Goal: Information Seeking & Learning: Check status

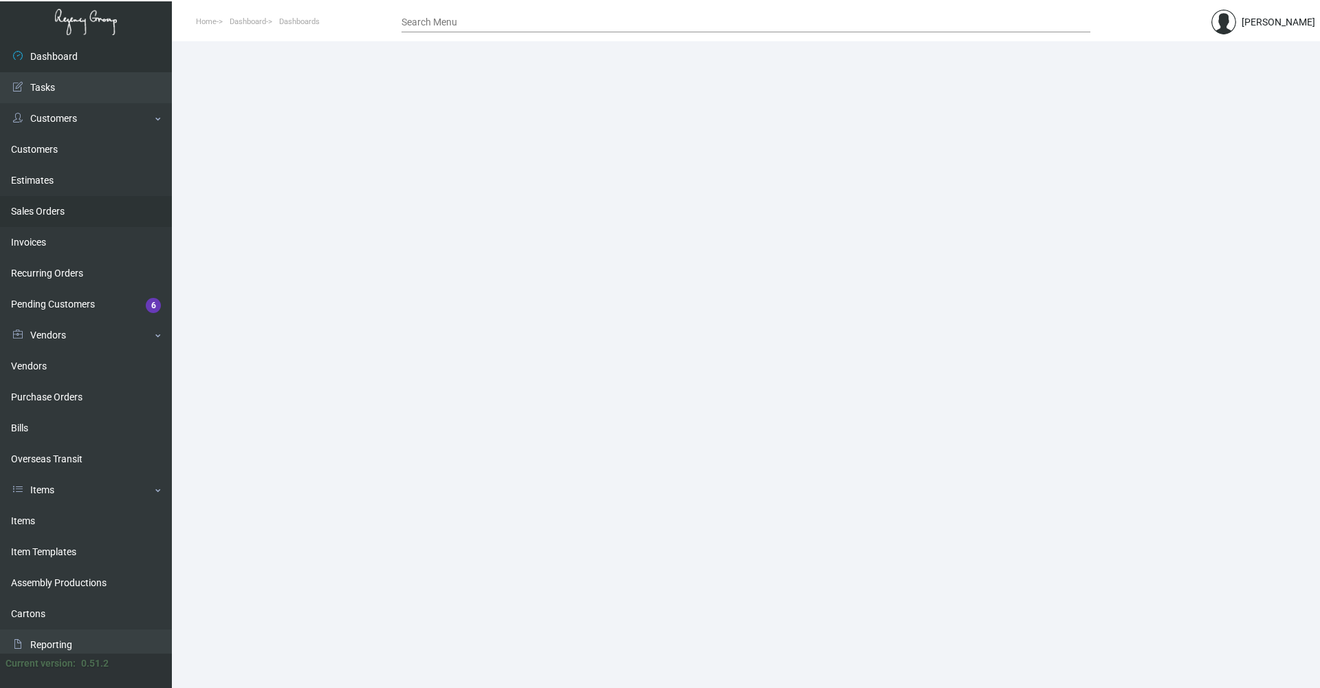
click at [56, 204] on link "Sales Orders" at bounding box center [86, 211] width 172 height 31
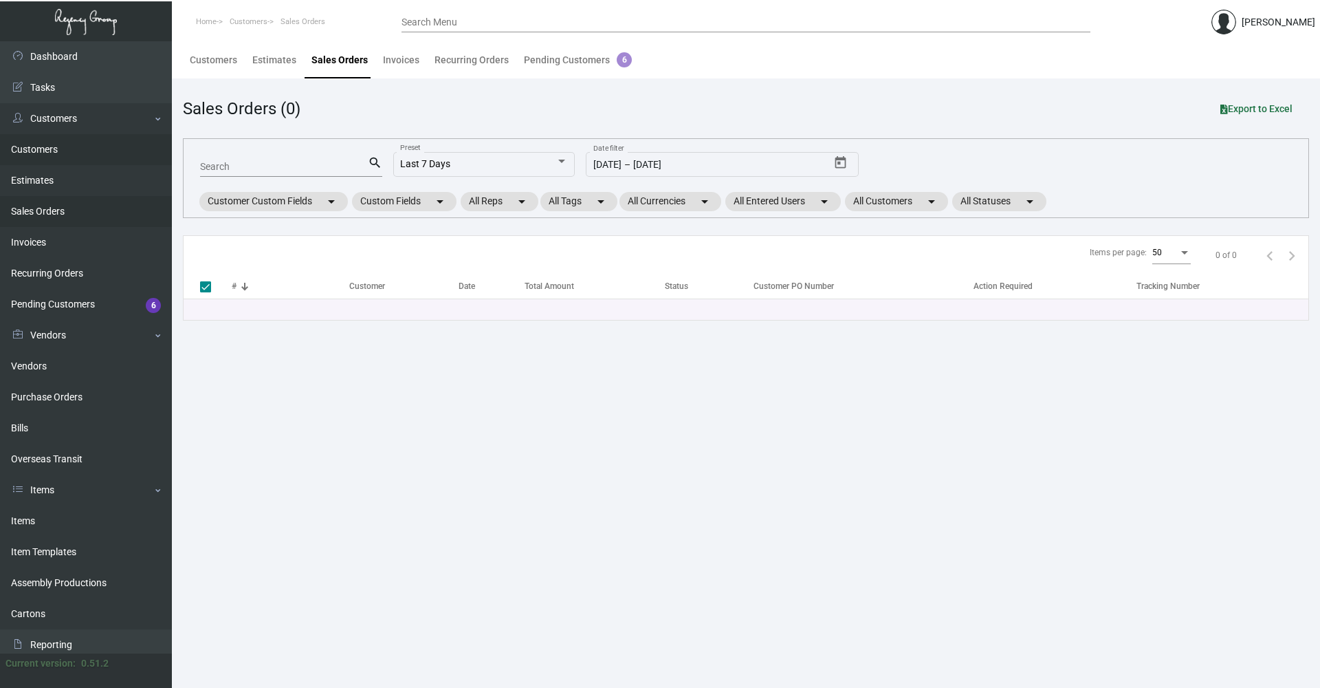
click at [51, 149] on link "Customers" at bounding box center [86, 149] width 172 height 31
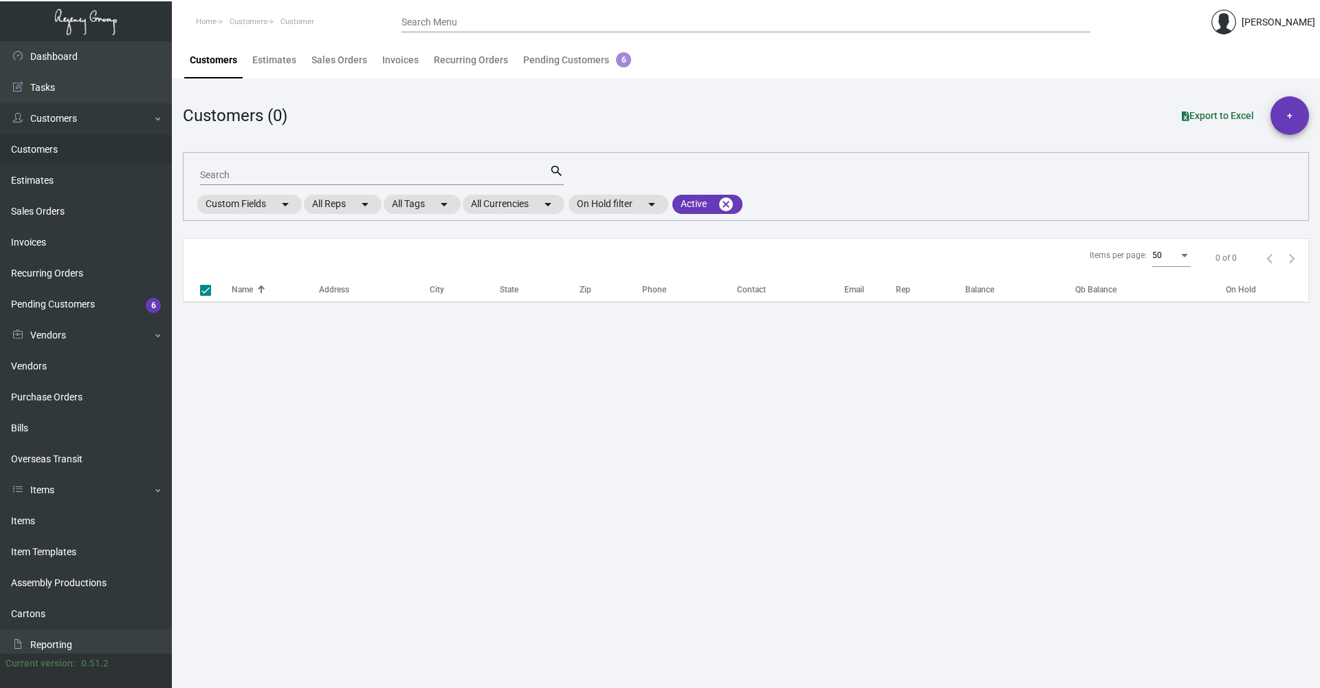
checkbox input "false"
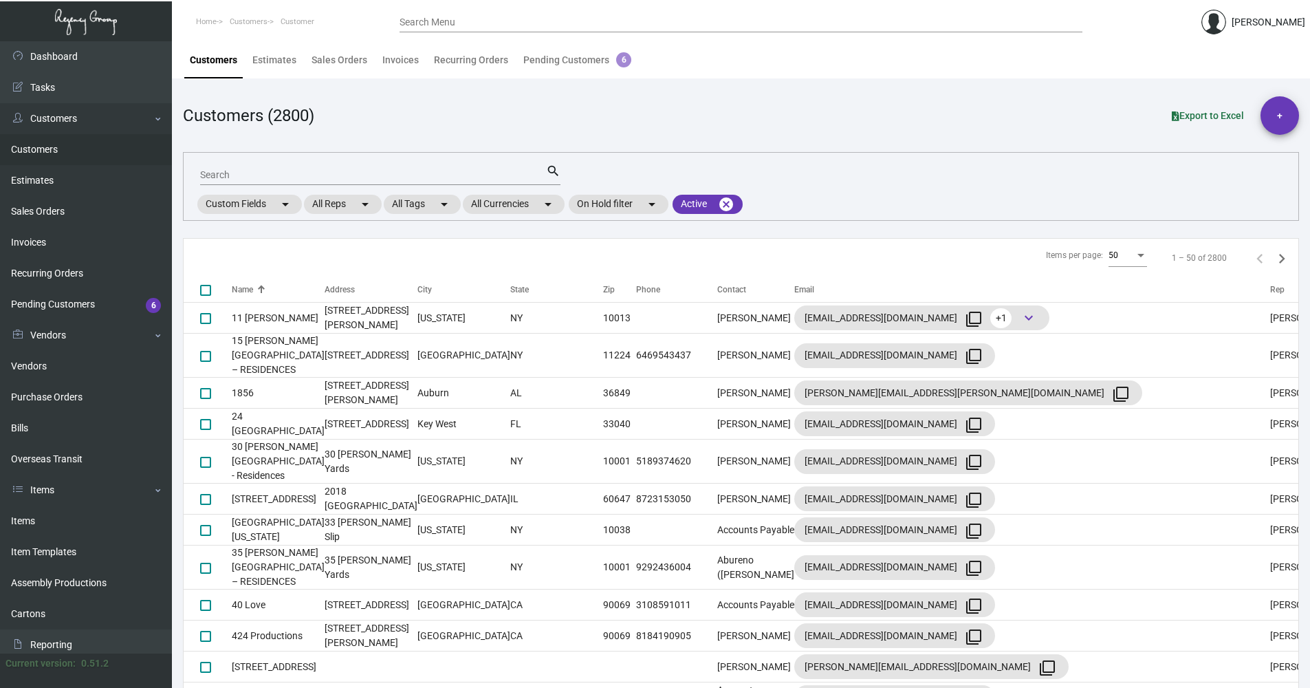
click at [234, 173] on input "Search" at bounding box center [373, 175] width 346 height 11
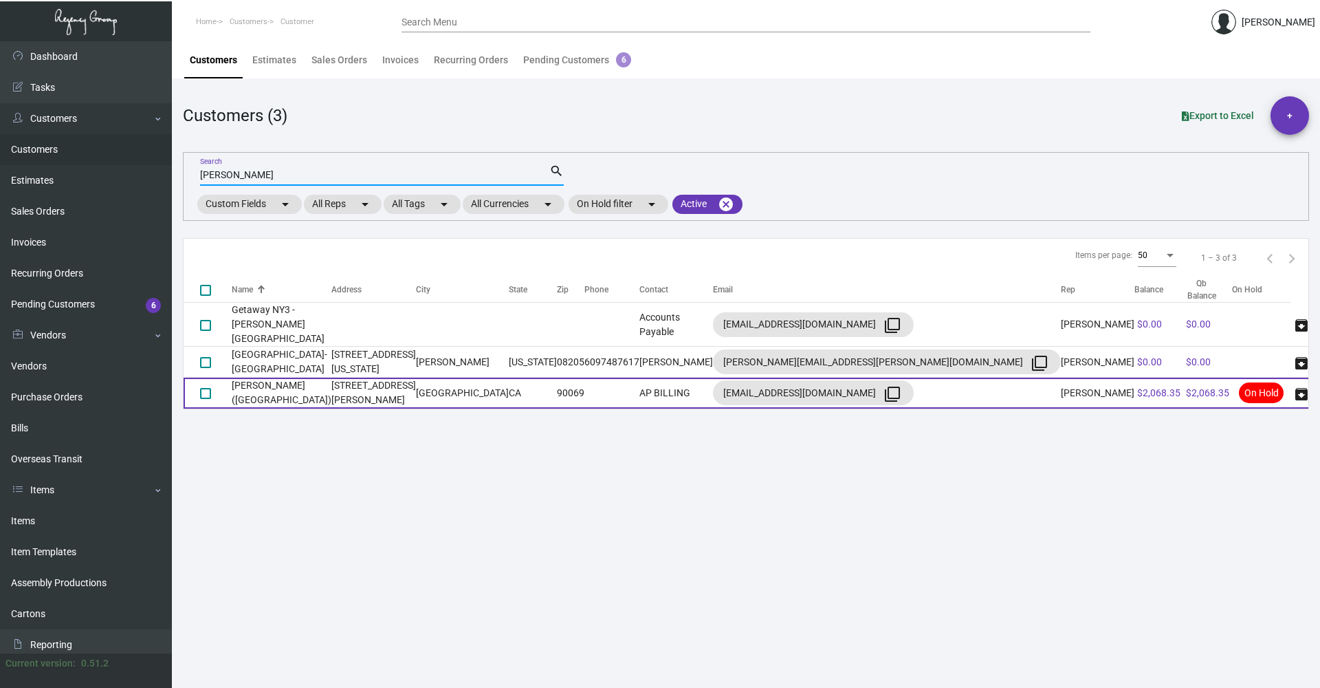
type input "[PERSON_NAME]"
click at [331, 378] on td "[PERSON_NAME] ([GEOGRAPHIC_DATA])" at bounding box center [282, 393] width 100 height 31
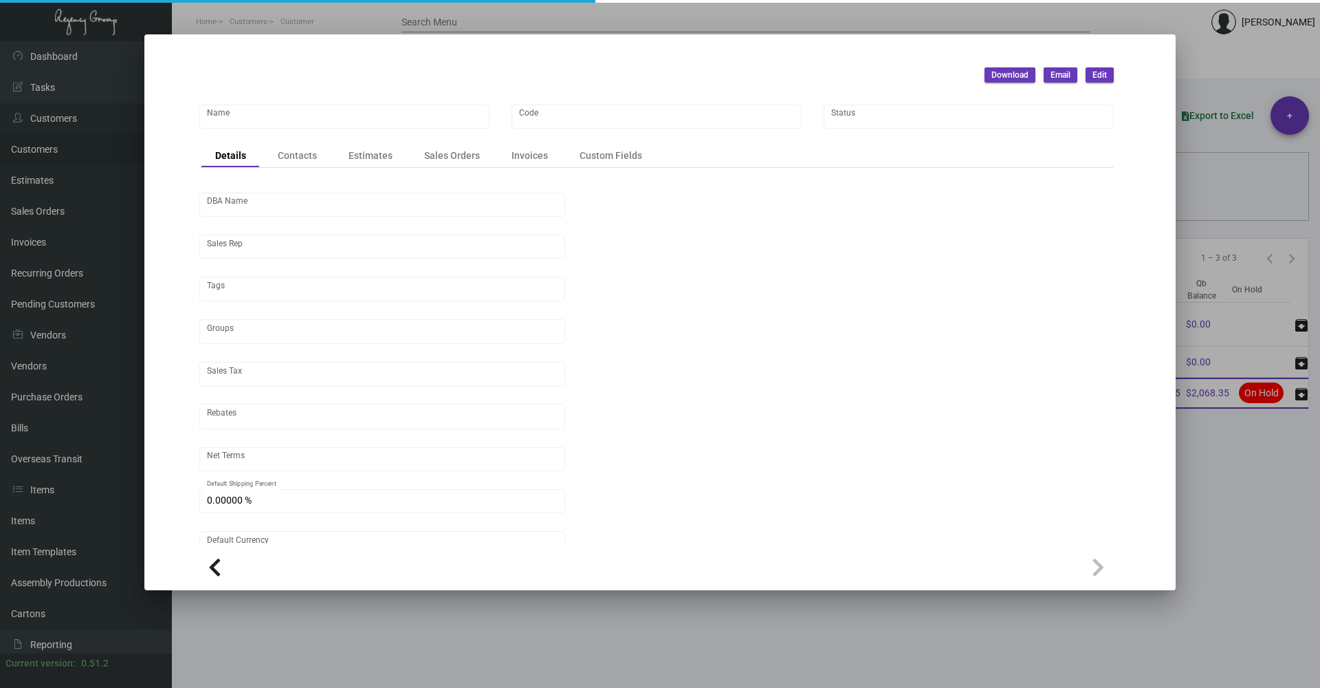
type input "[PERSON_NAME] ([GEOGRAPHIC_DATA])"
type input "SOHOWH"
type input "Little House West Hollywood LLC"
type input "[PERSON_NAME]"
type input "ST CA-[GEOGRAPHIC_DATA]-[GEOGRAPHIC_DATA]"
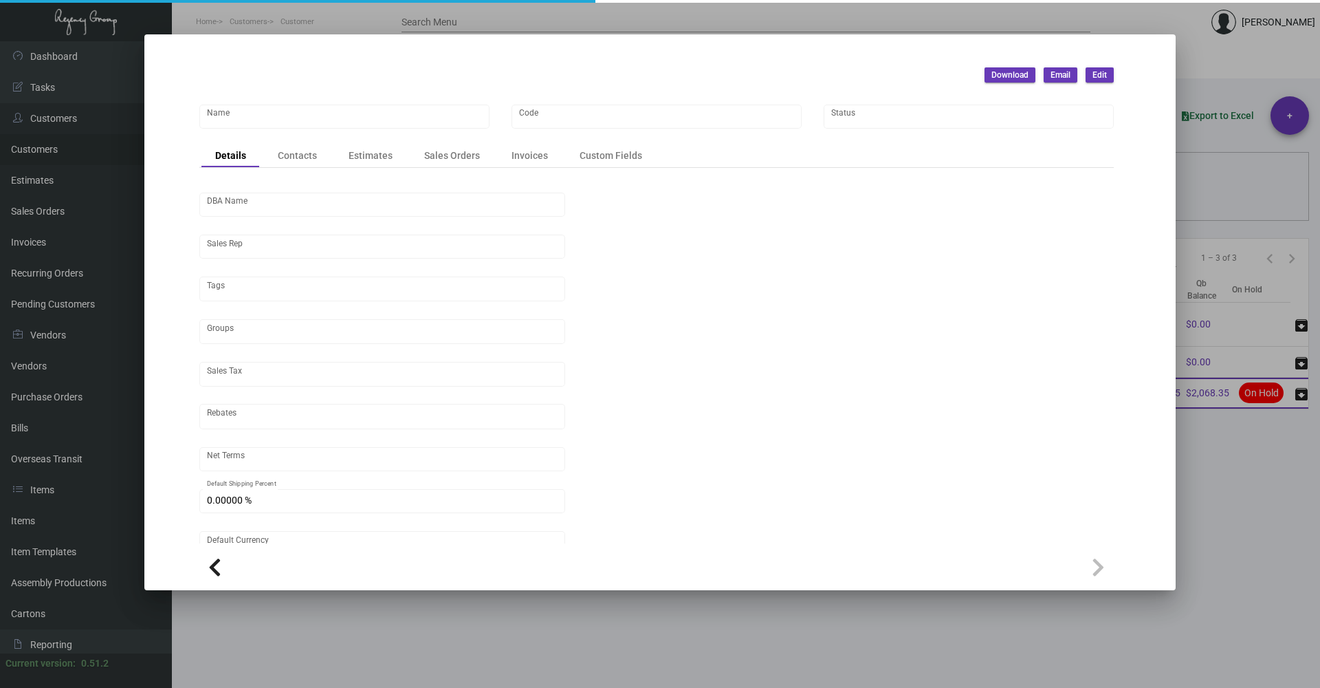
type input "Net 30"
type input "United States Dollar $"
type input "$ 0.00"
checkbox input "true"
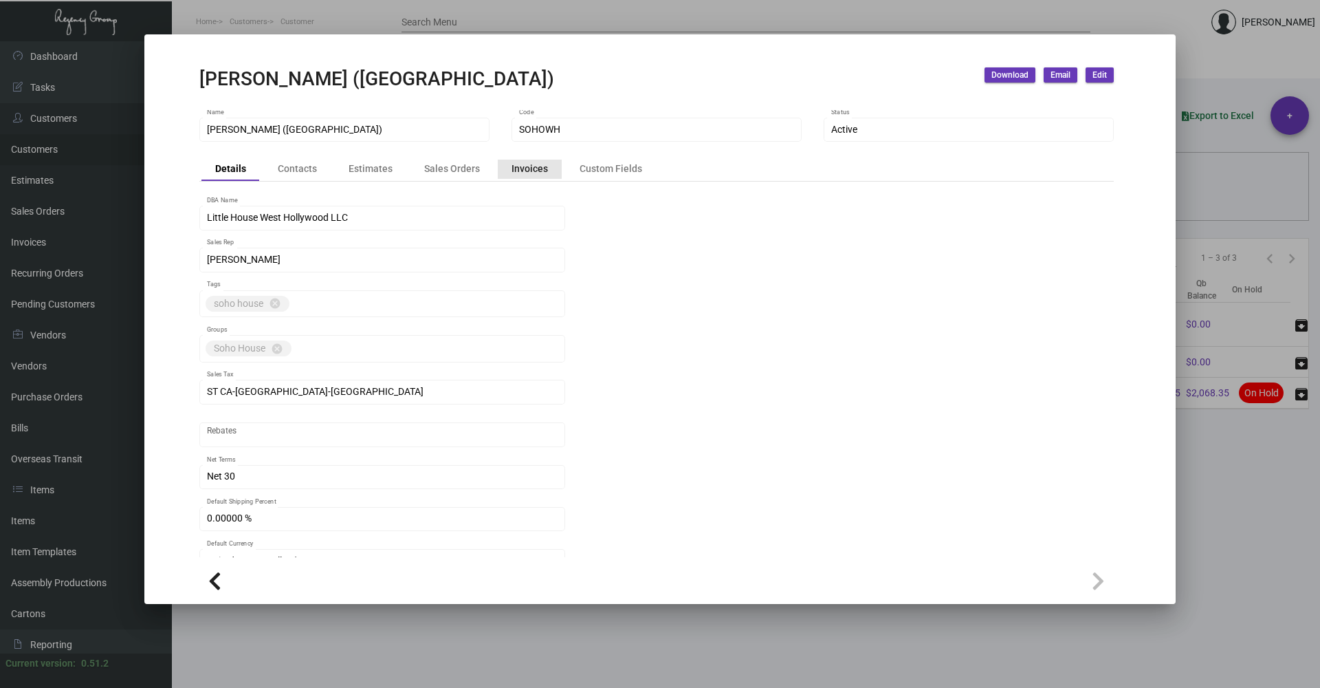
click at [532, 172] on div "Invoices" at bounding box center [530, 169] width 36 height 14
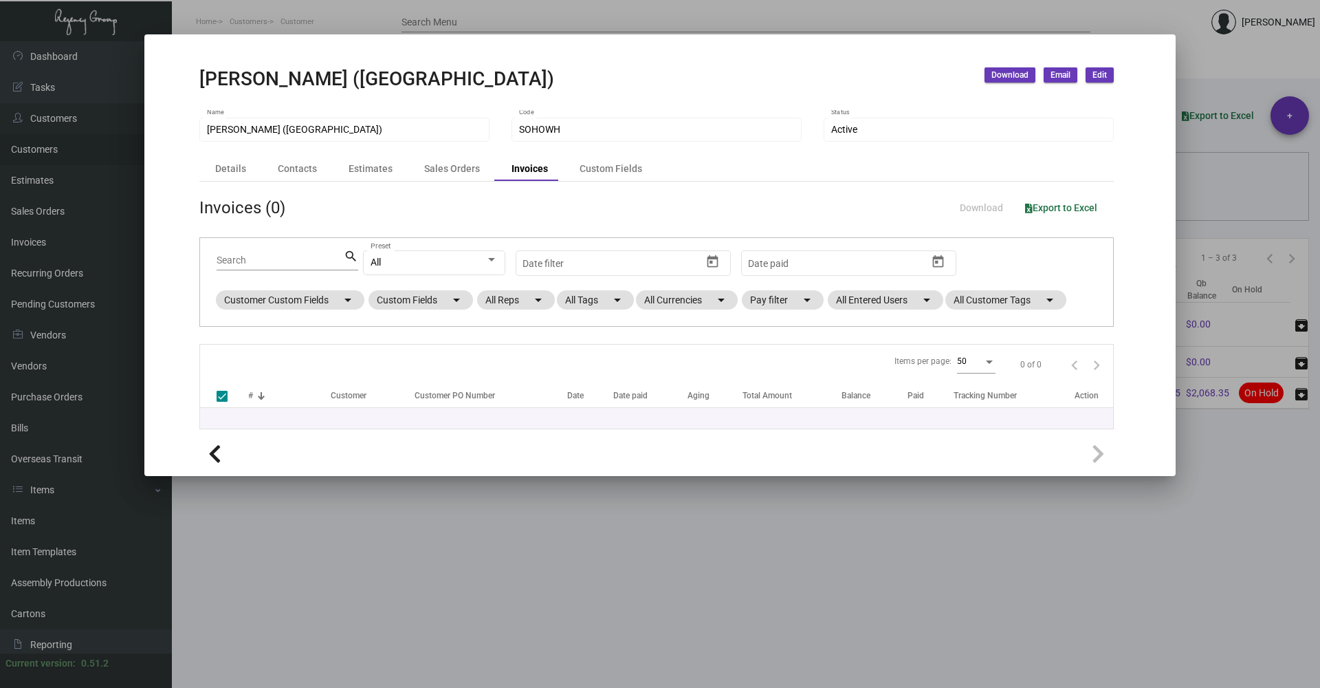
checkbox input "false"
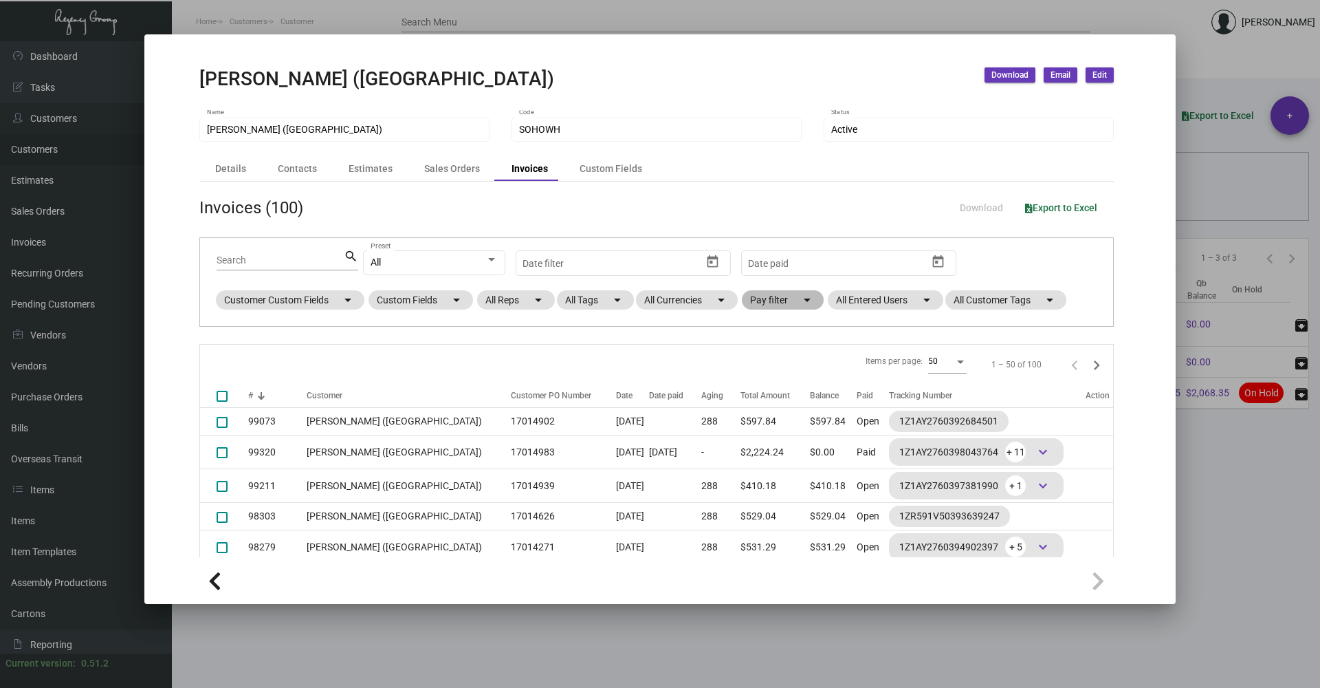
click at [769, 303] on mat-chip "Pay filter arrow_drop_down" at bounding box center [783, 299] width 82 height 19
click at [788, 378] on span "Open" at bounding box center [784, 383] width 23 height 17
click at [762, 389] on input "Open" at bounding box center [761, 389] width 1 height 1
checkbox input "true"
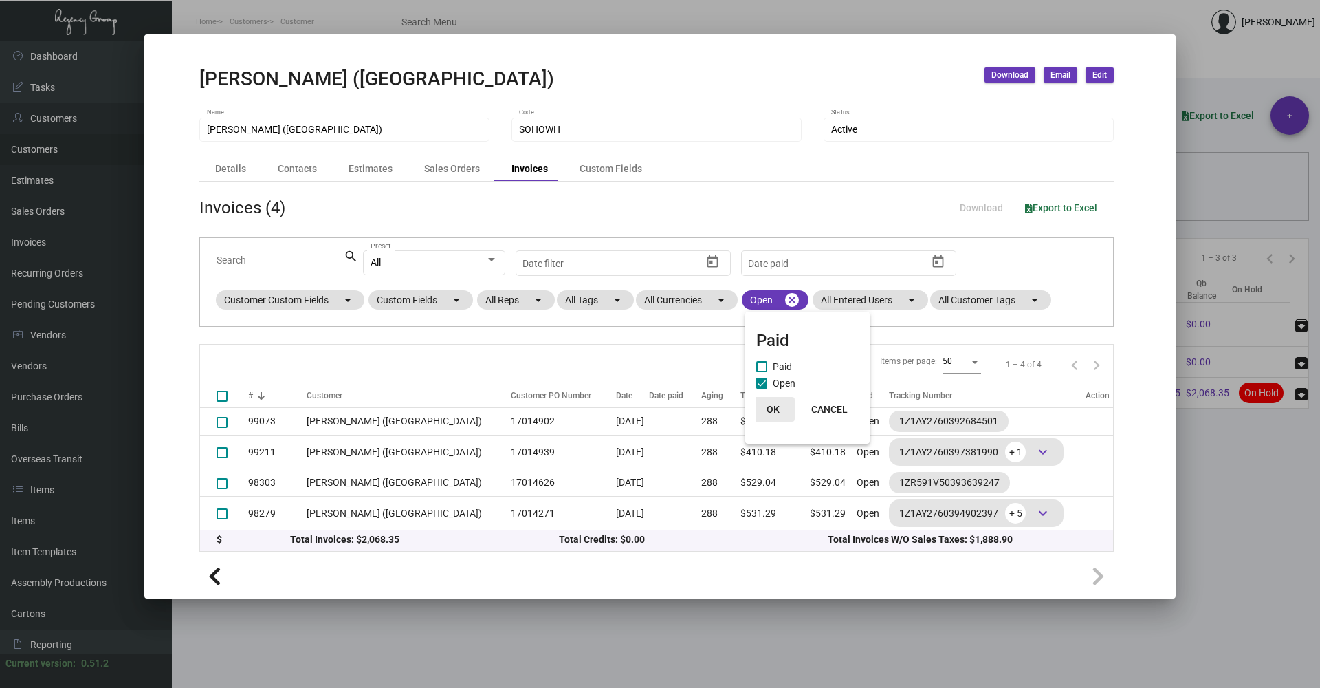
click at [774, 404] on span "OK" at bounding box center [773, 409] width 13 height 11
click at [1011, 74] on span "Download" at bounding box center [1010, 75] width 37 height 12
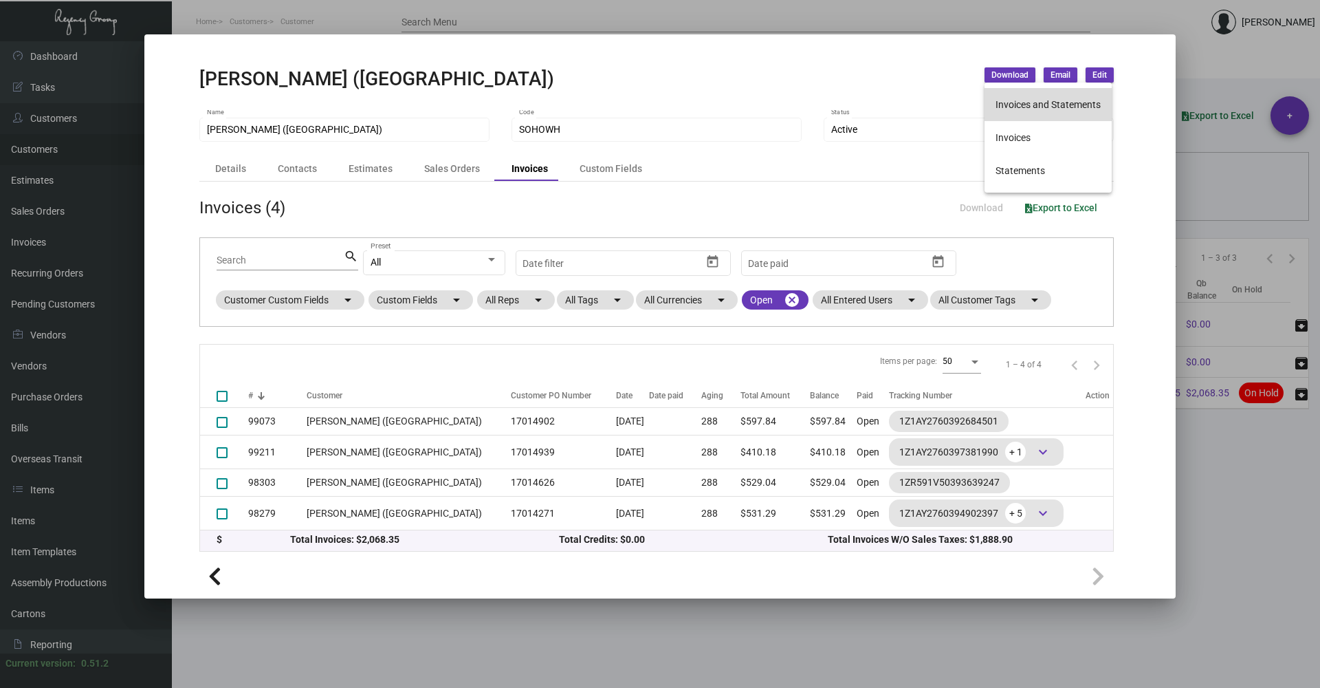
click at [1016, 104] on button "Invoices and Statements" at bounding box center [1048, 104] width 127 height 33
click at [891, 23] on div at bounding box center [660, 344] width 1320 height 688
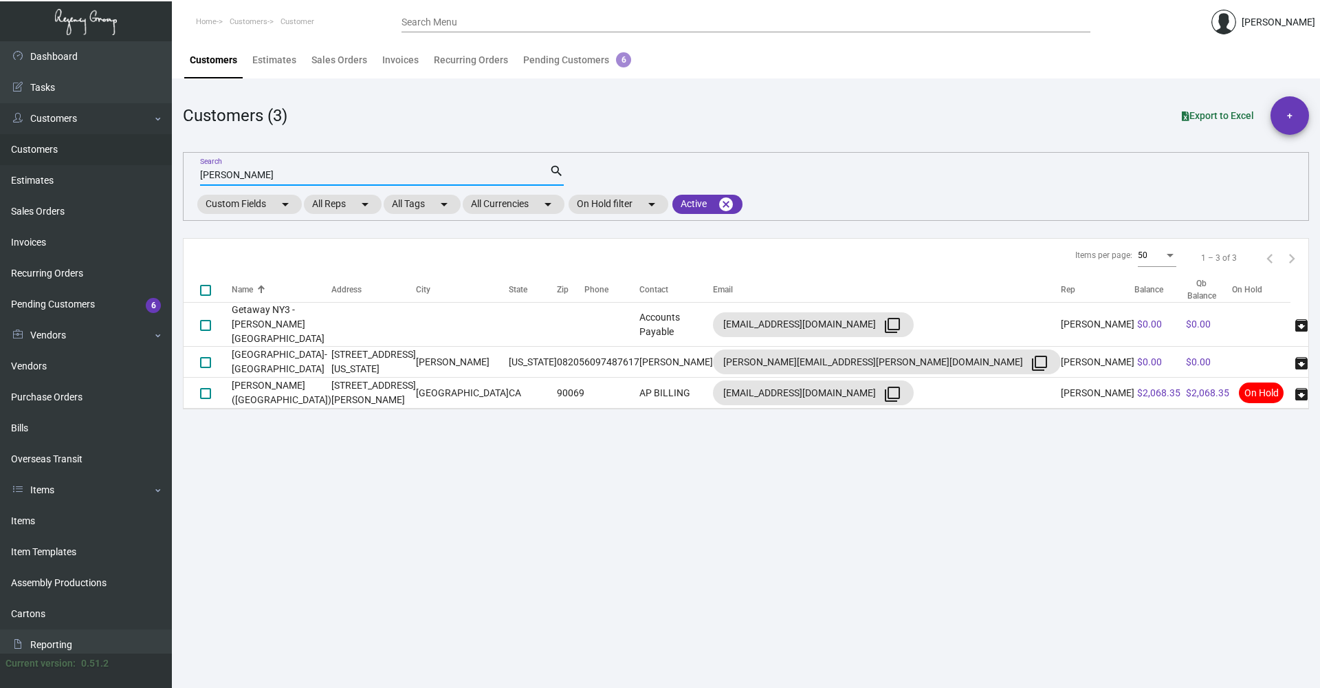
click at [256, 178] on input "[PERSON_NAME]" at bounding box center [374, 175] width 349 height 11
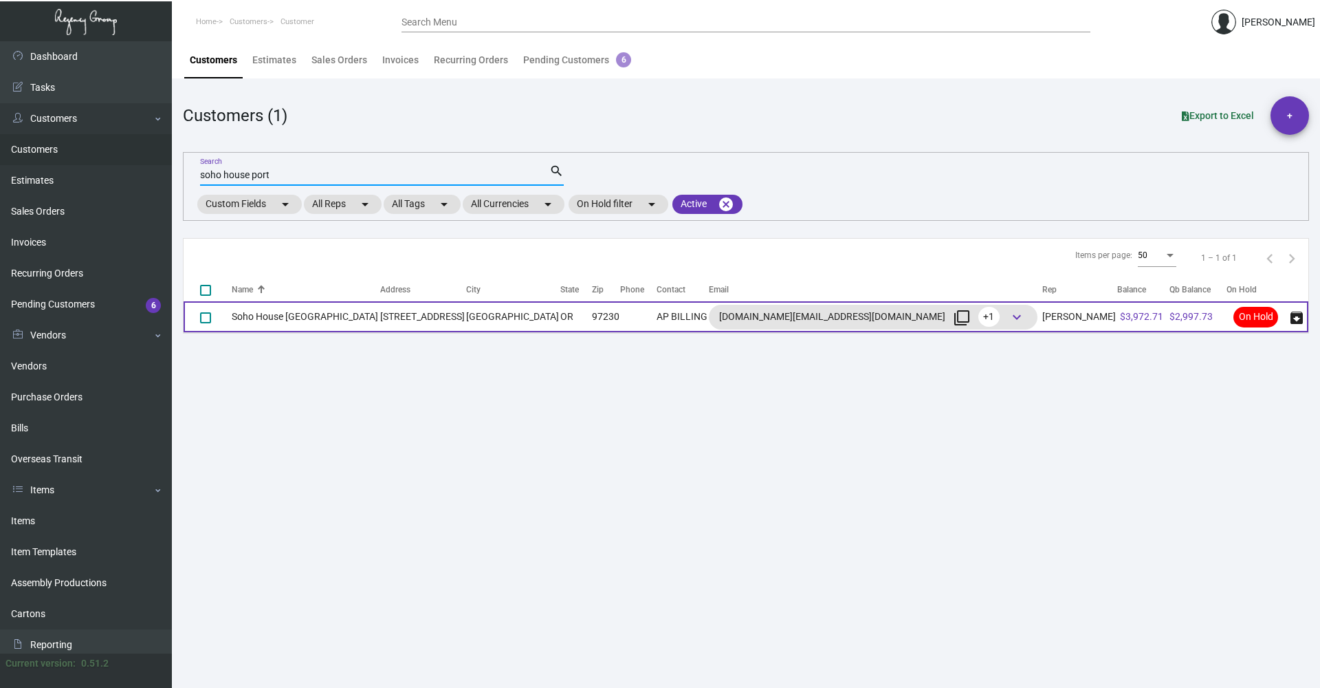
type input "soho house port"
click at [466, 307] on td "[STREET_ADDRESS]" at bounding box center [423, 316] width 86 height 31
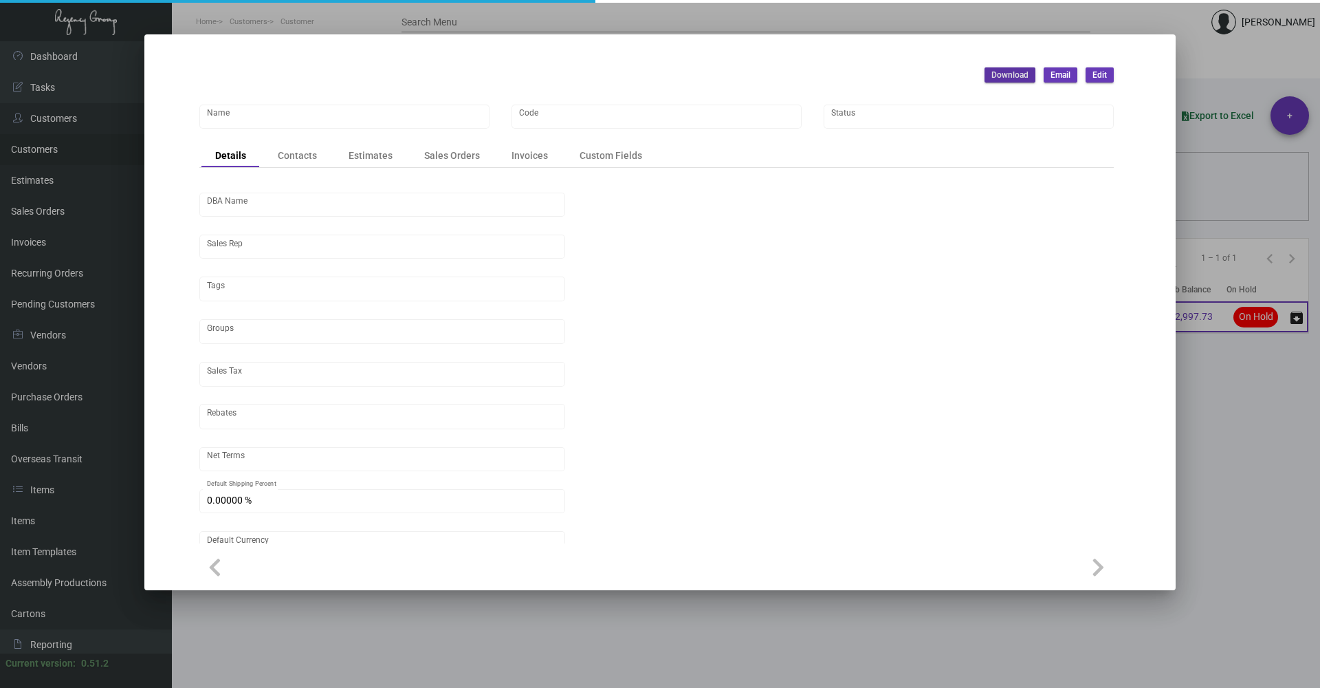
type input "Soho House [GEOGRAPHIC_DATA]"
type input "SHPORT"
type input "[PERSON_NAME]"
type input "Out of State"
type input "Net 30"
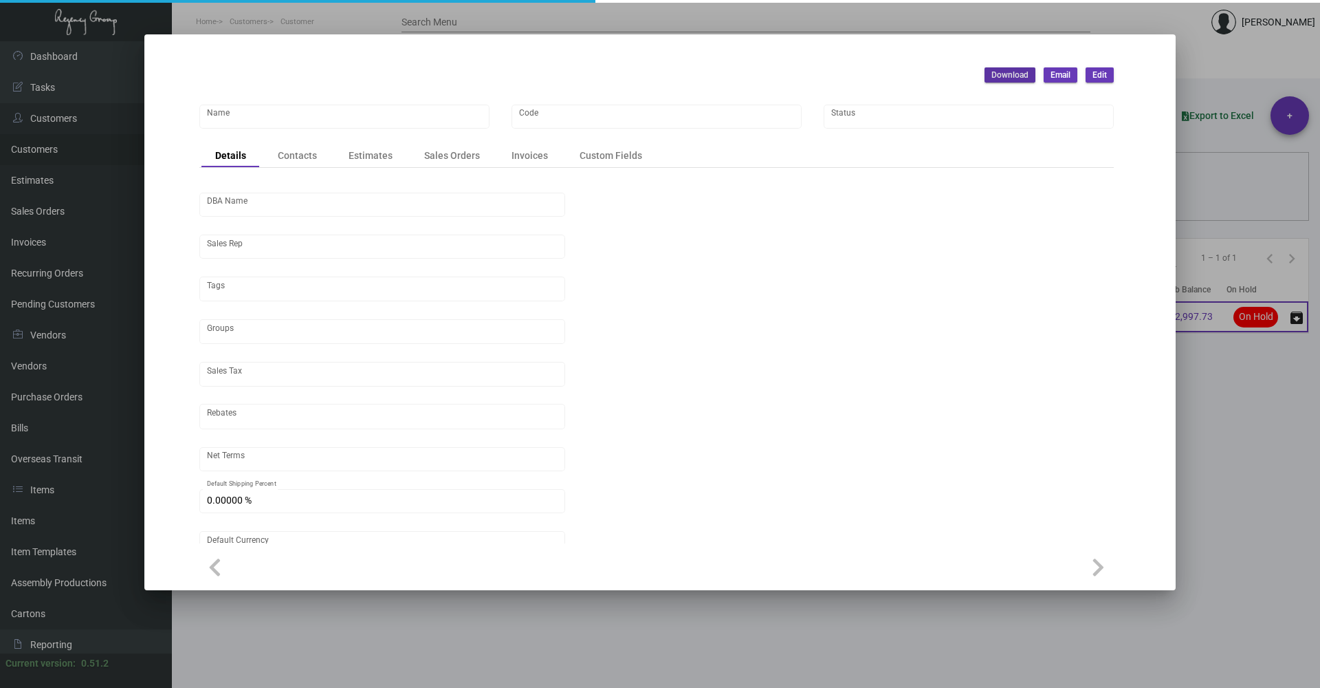
type input "United States Dollar $"
type input "$ 0.00"
checkbox input "true"
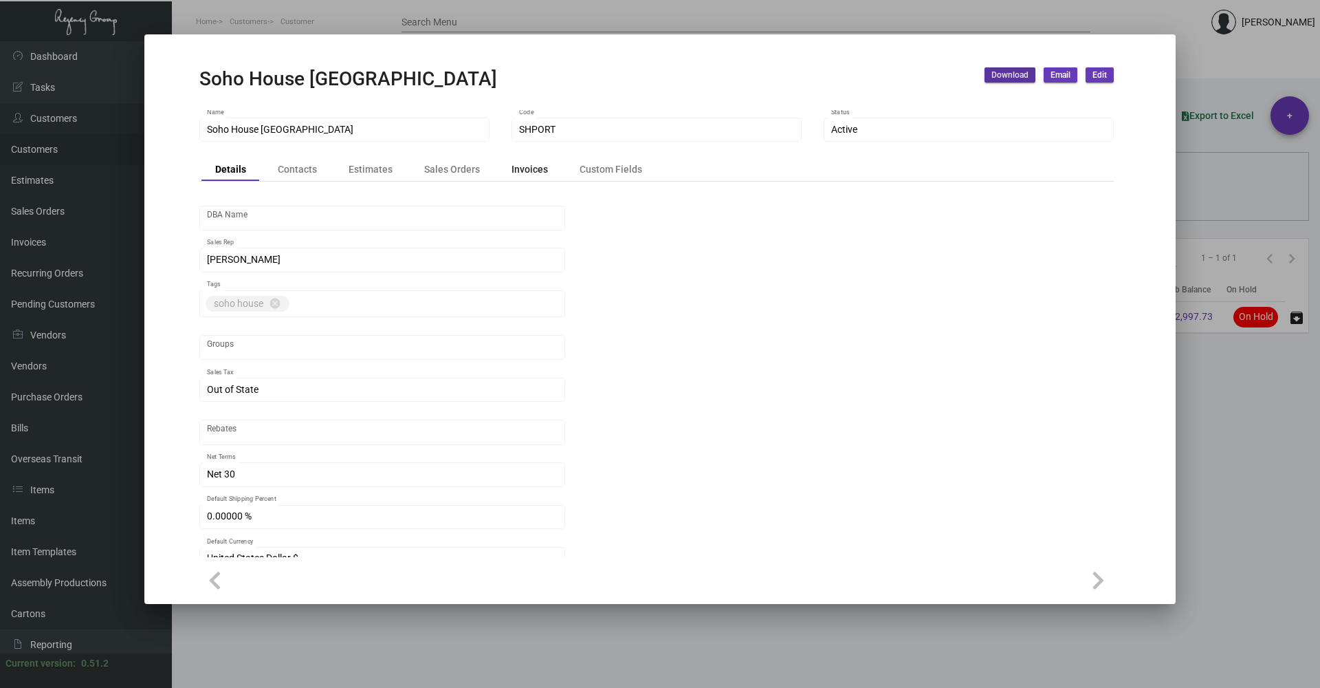
click at [519, 169] on div "Invoices" at bounding box center [530, 169] width 36 height 14
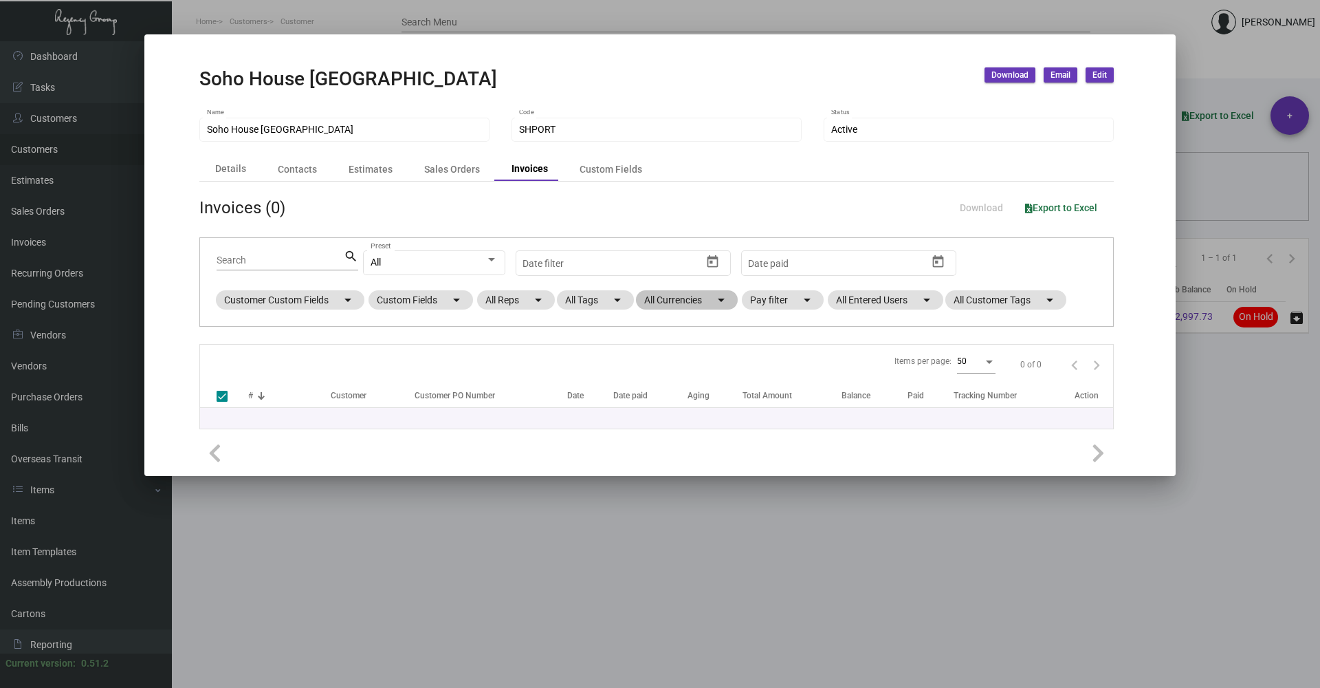
checkbox input "false"
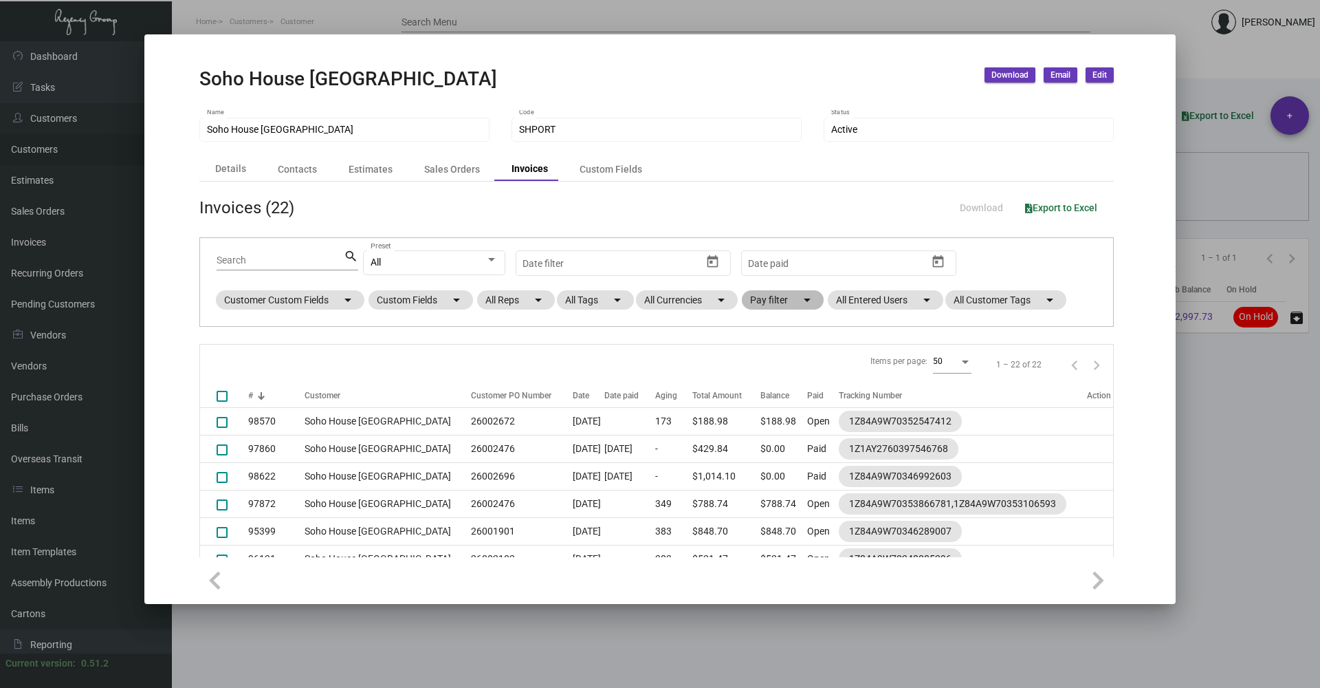
click at [773, 300] on mat-chip "Pay filter arrow_drop_down" at bounding box center [783, 299] width 82 height 19
click at [800, 384] on mat-checkbox "Open" at bounding box center [807, 383] width 102 height 17
click at [789, 384] on span "Open" at bounding box center [784, 383] width 23 height 17
click at [762, 389] on input "Open" at bounding box center [761, 389] width 1 height 1
checkbox input "true"
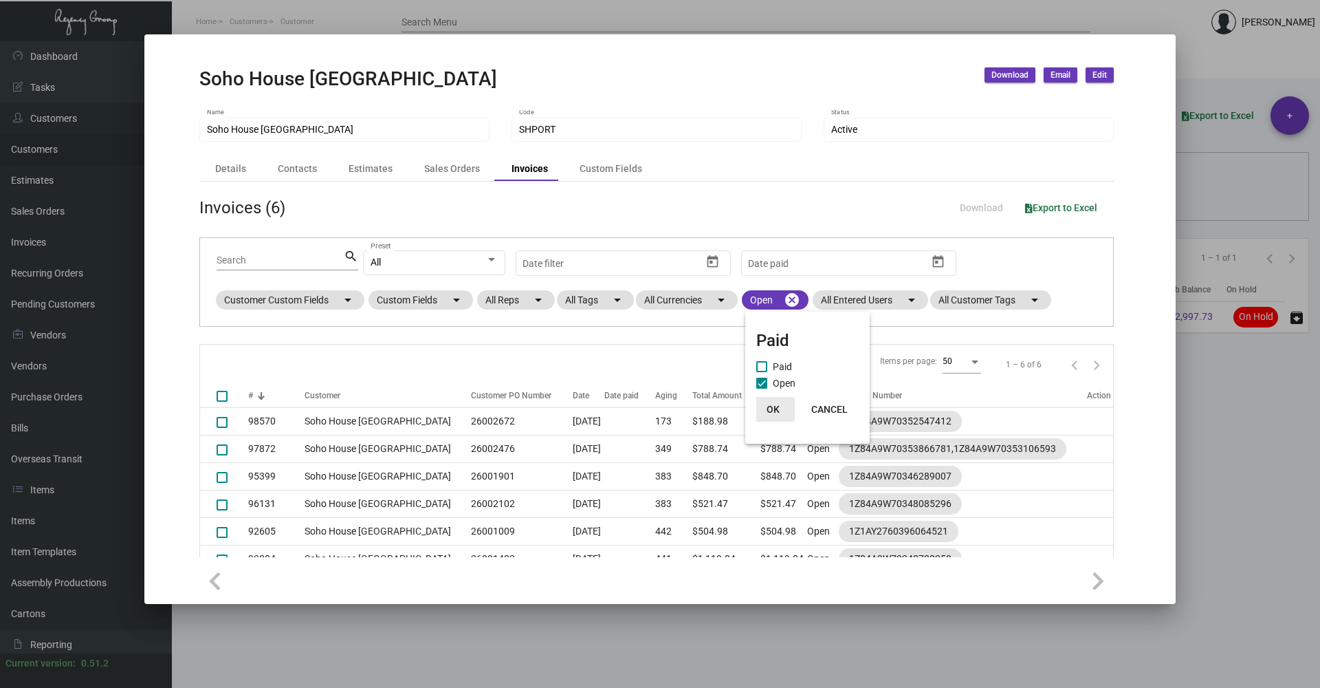
click at [780, 405] on button "OK" at bounding box center [773, 409] width 44 height 25
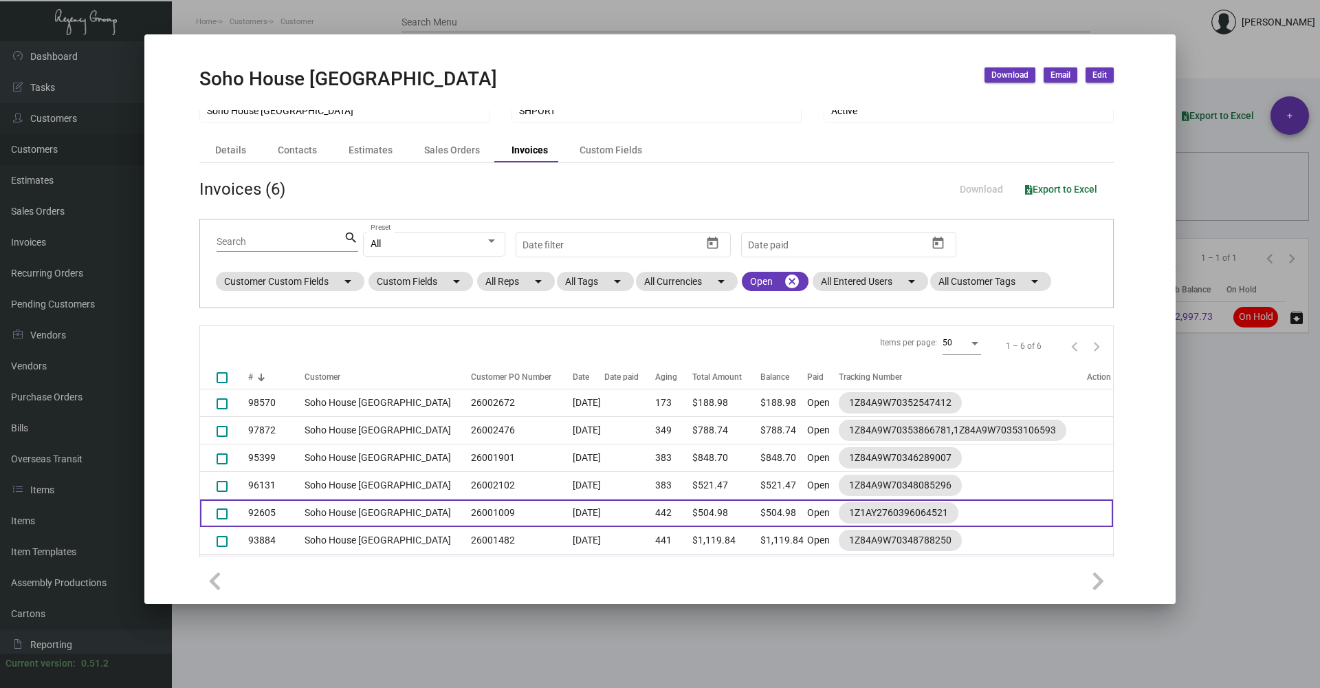
scroll to position [37, 0]
